Goal: Information Seeking & Learning: Learn about a topic

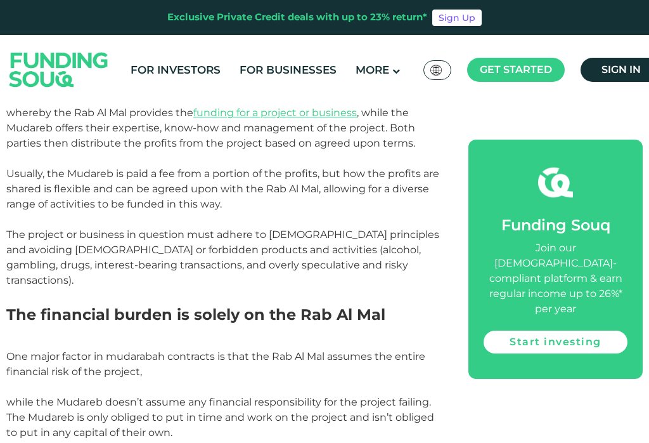
scroll to position [689, 0]
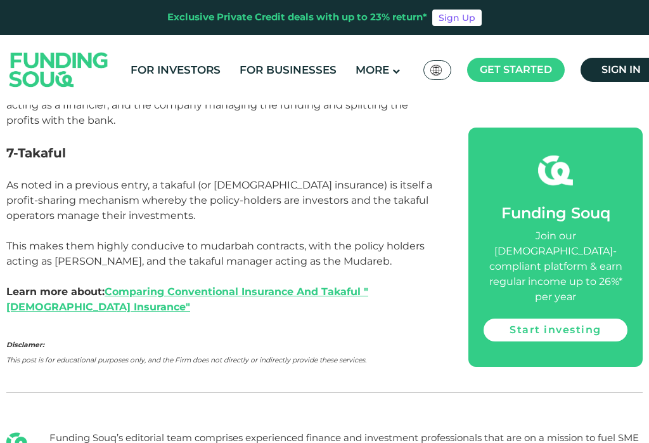
scroll to position [2440, 0]
